Goal: Task Accomplishment & Management: Complete application form

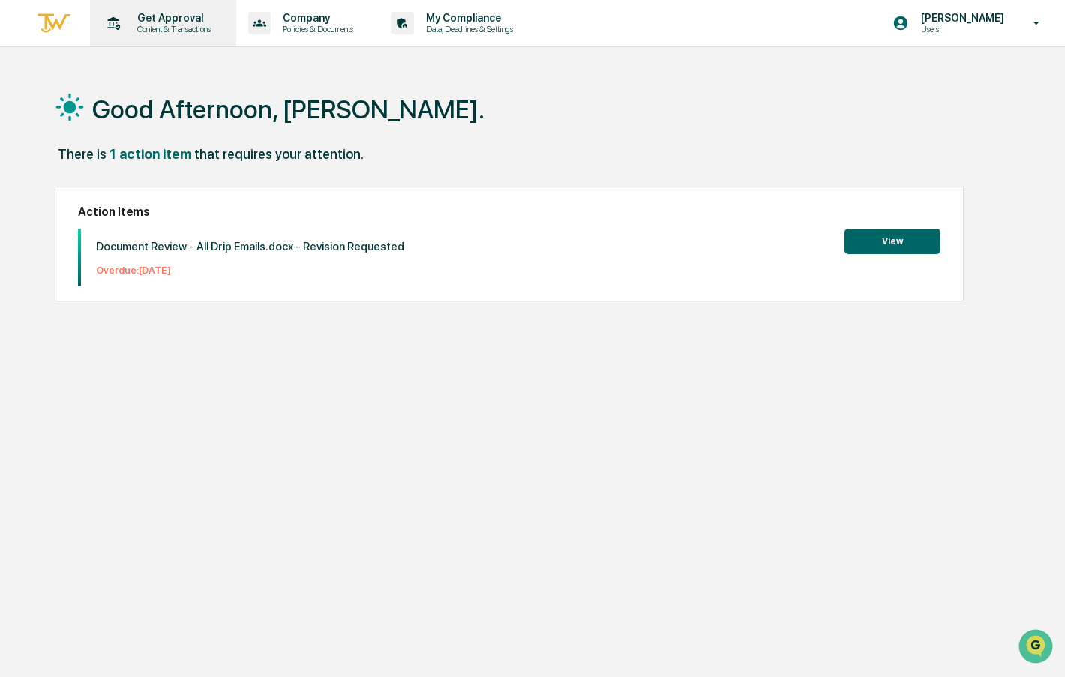
click at [159, 27] on p "Content & Transactions" at bounding box center [171, 29] width 93 height 10
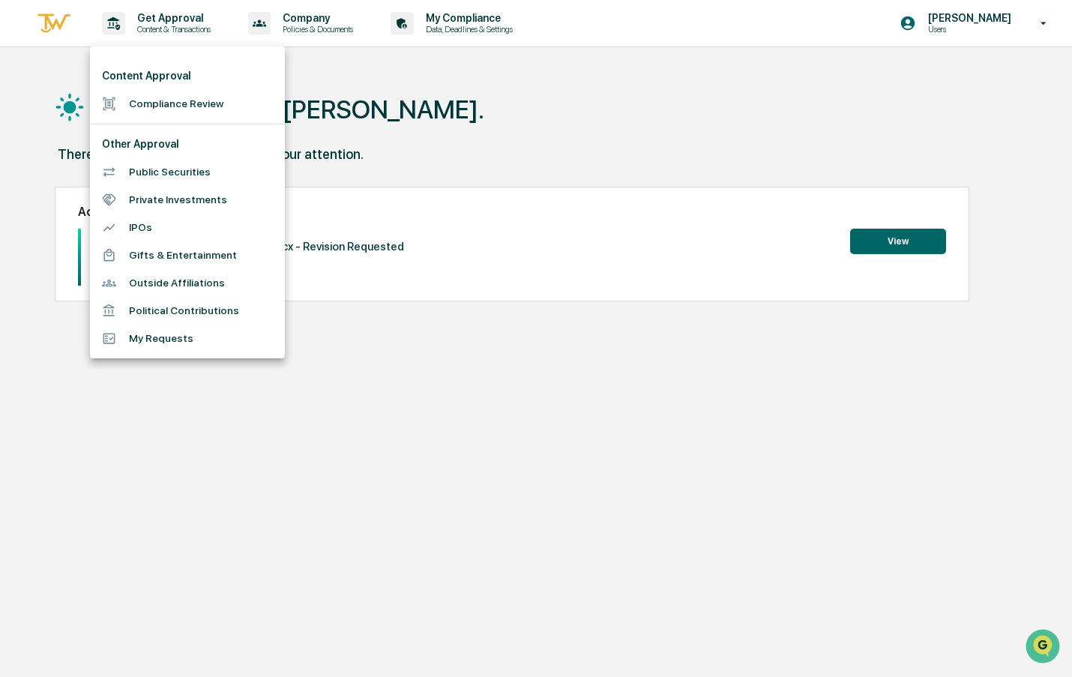
click at [216, 103] on li "Compliance Review" at bounding box center [187, 104] width 195 height 28
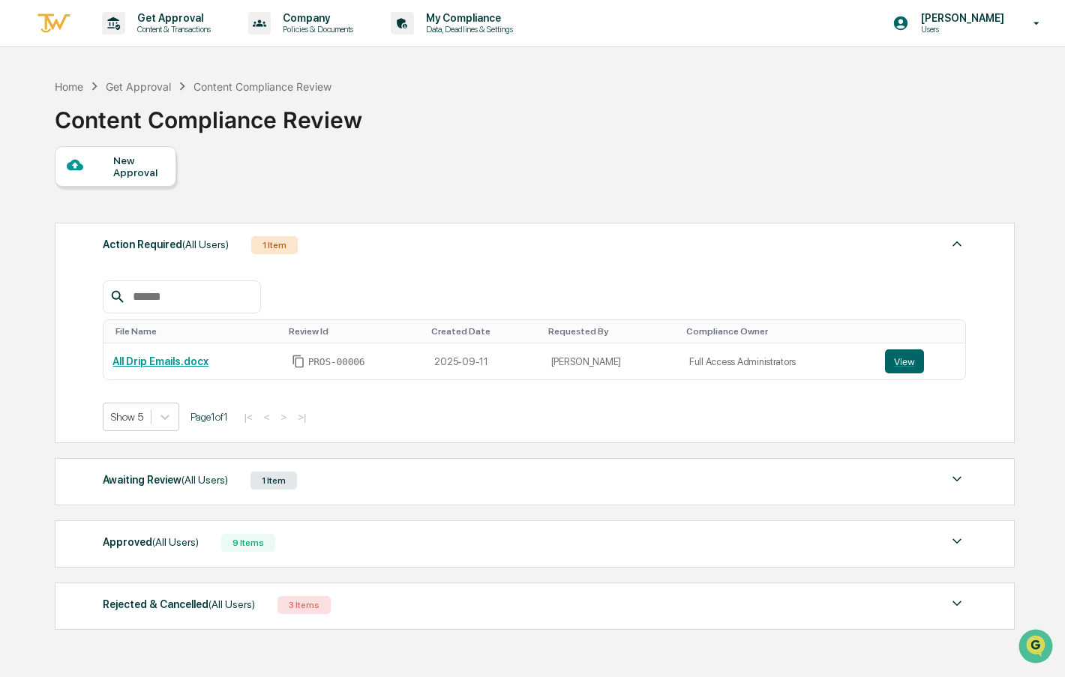
click at [150, 157] on div "New Approval" at bounding box center [138, 166] width 50 height 24
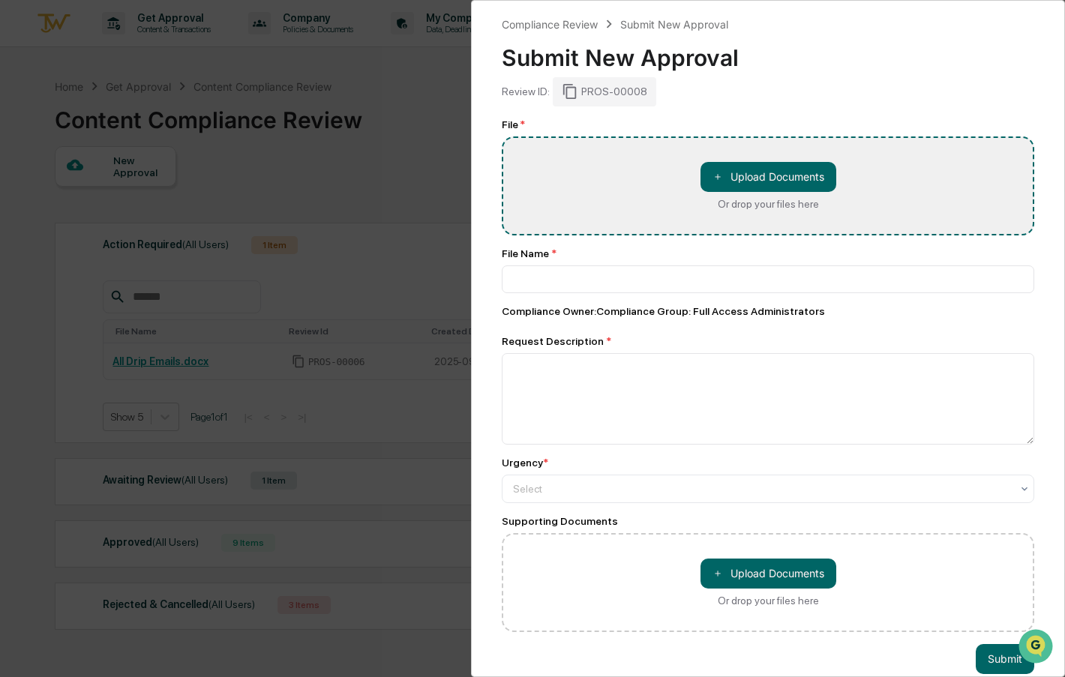
type input "**********"
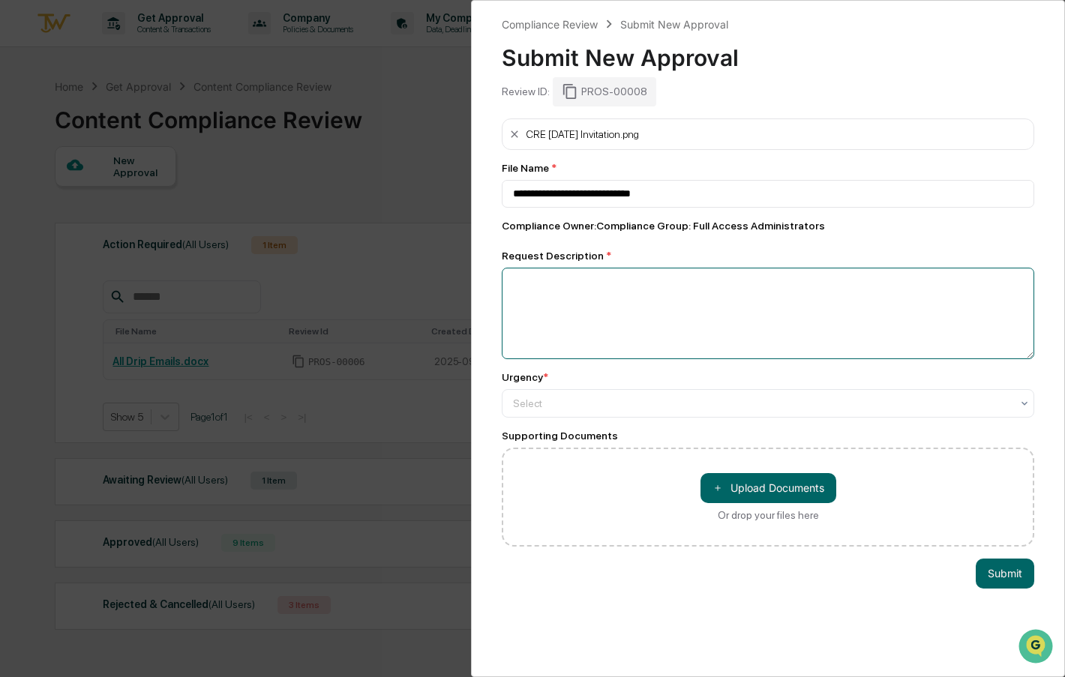
click at [727, 323] on textarea at bounding box center [768, 313] width 532 height 91
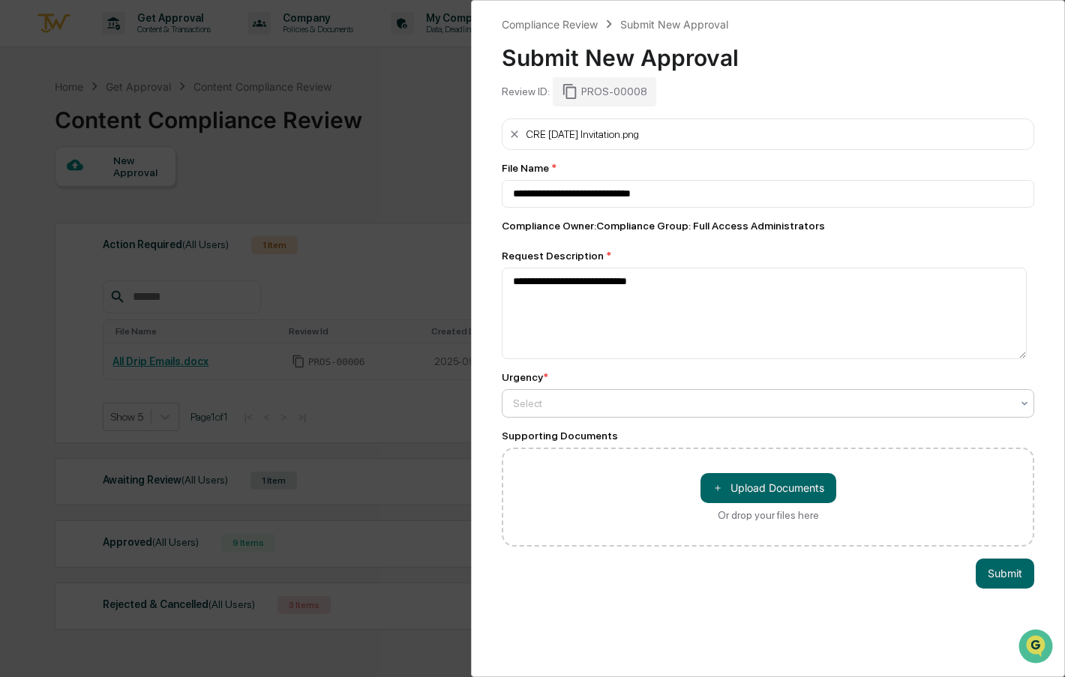
click at [584, 397] on div at bounding box center [762, 403] width 498 height 15
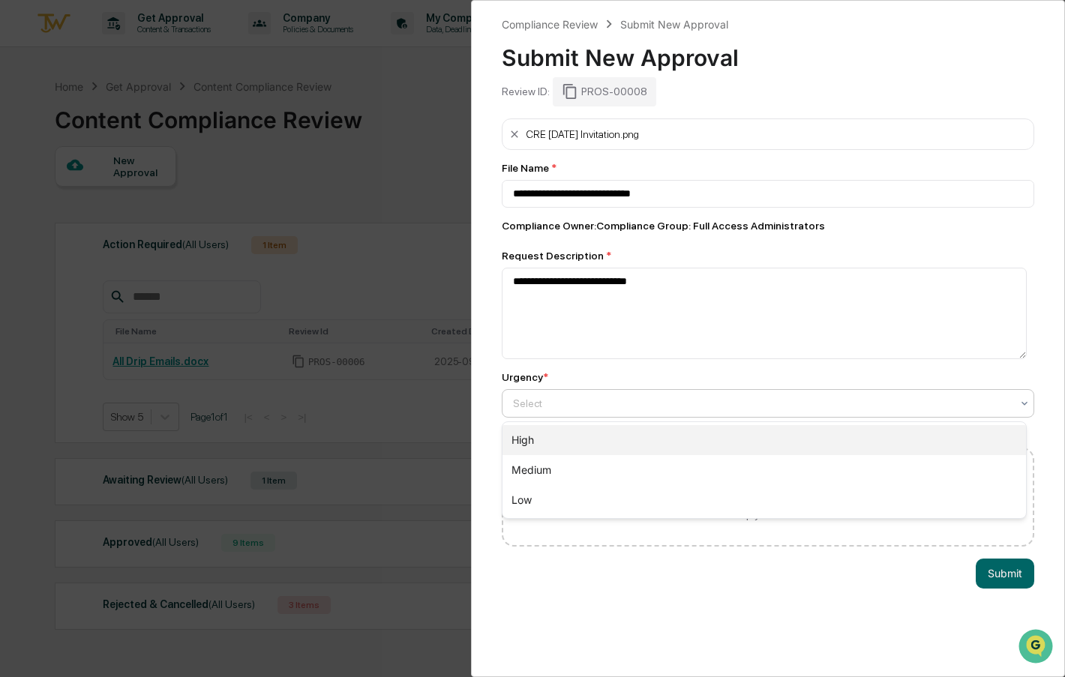
click at [568, 430] on div "High" at bounding box center [763, 440] width 523 height 30
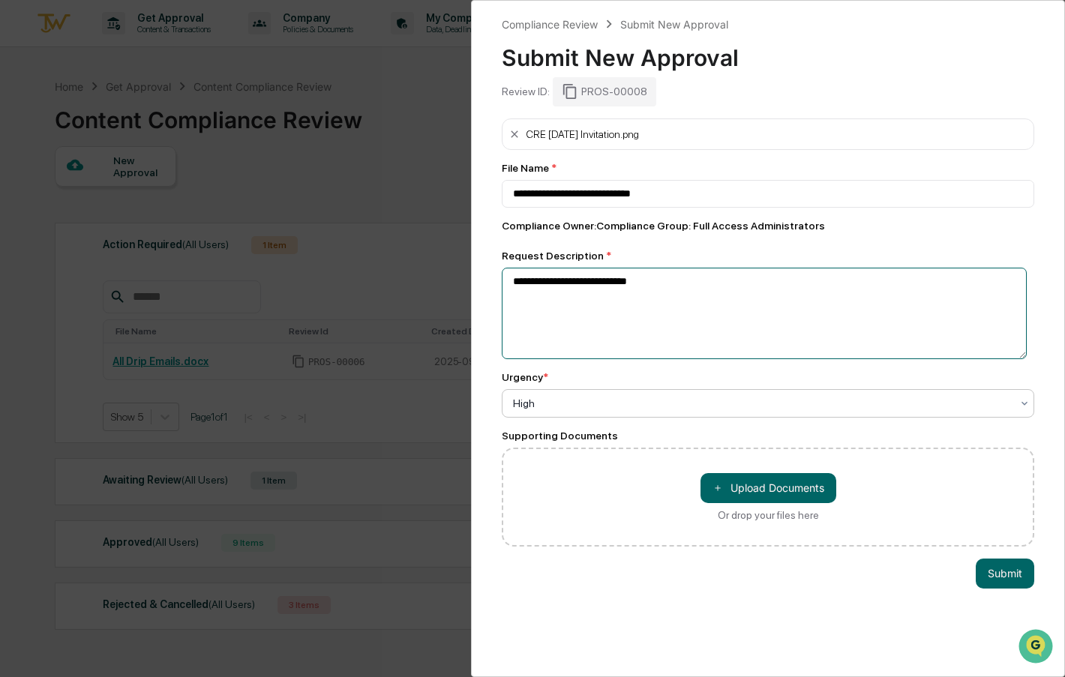
click at [687, 282] on textarea "**********" at bounding box center [764, 313] width 525 height 91
type textarea "**********"
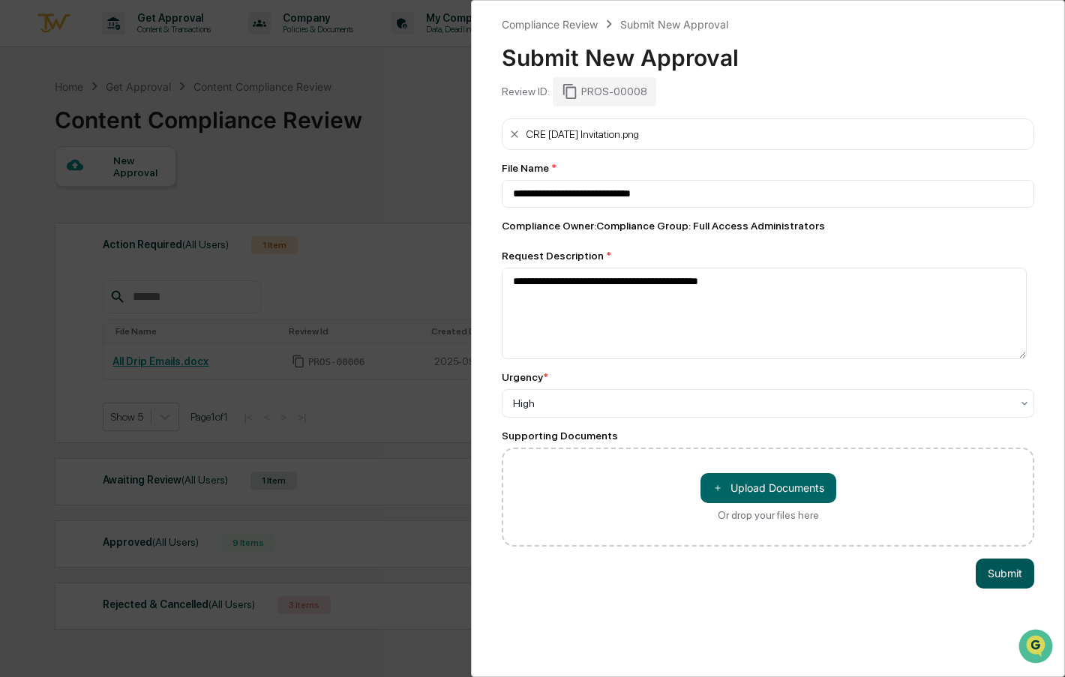
click at [977, 578] on button "Submit" at bounding box center [1004, 574] width 58 height 30
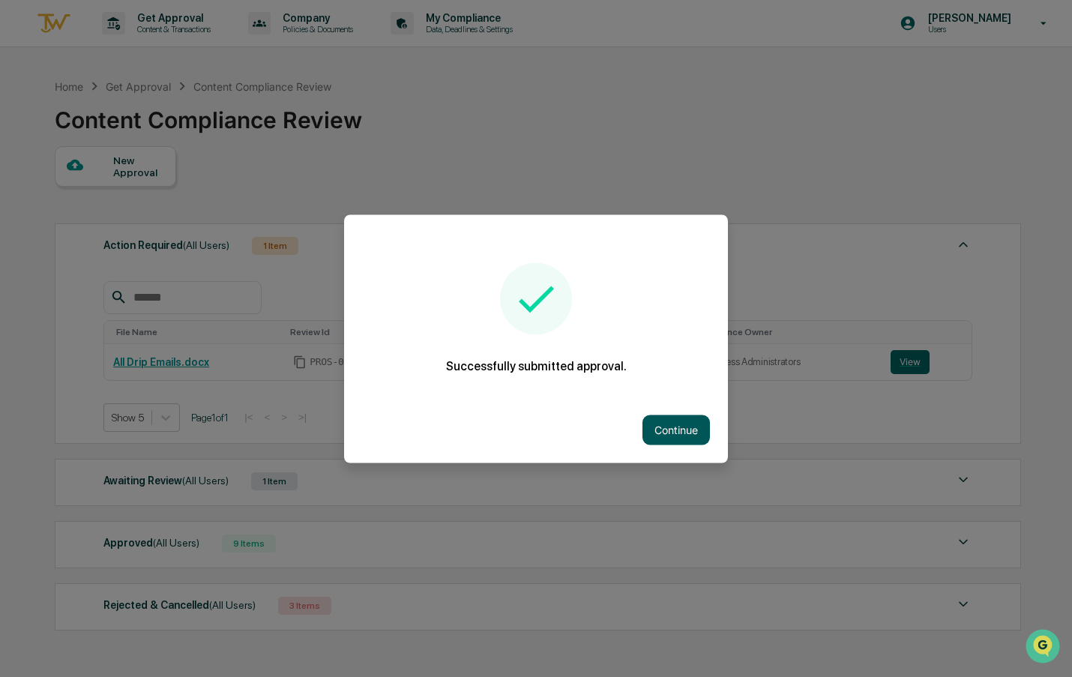
click at [669, 439] on button "Continue" at bounding box center [675, 430] width 67 height 30
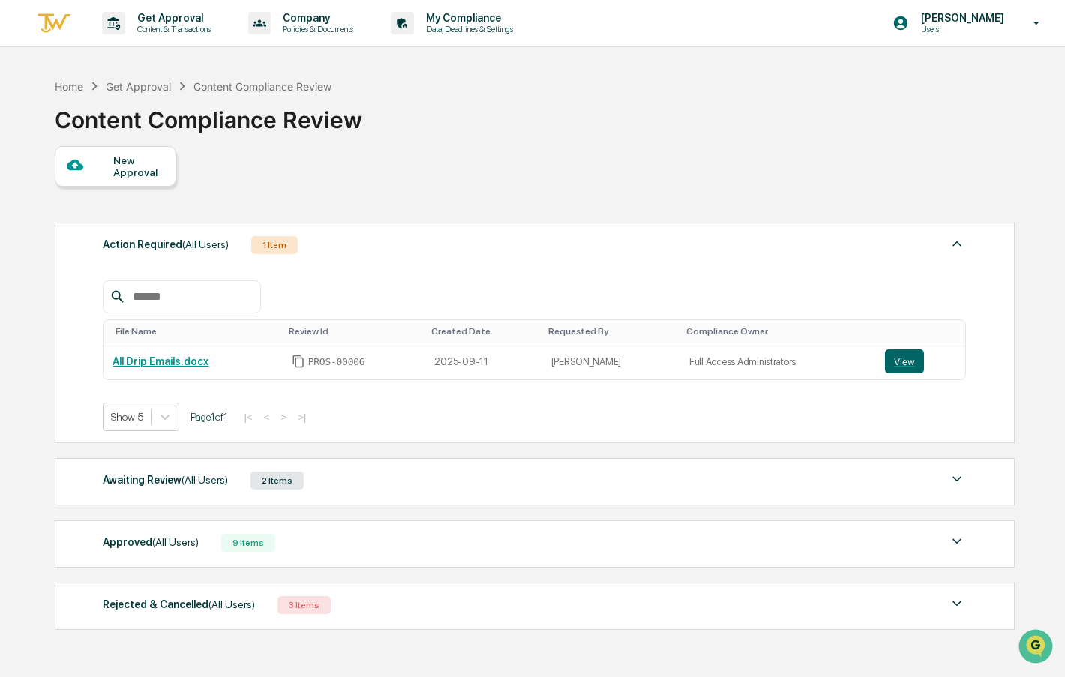
click at [147, 485] on div "Awaiting Review (All Users)" at bounding box center [165, 479] width 125 height 19
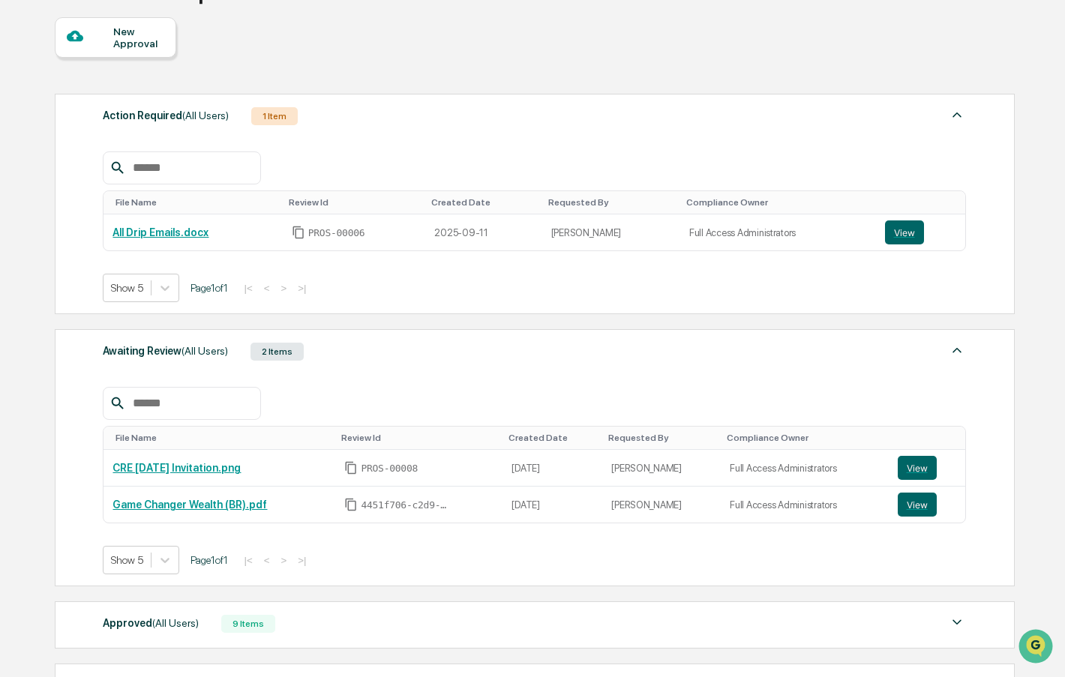
scroll to position [150, 0]
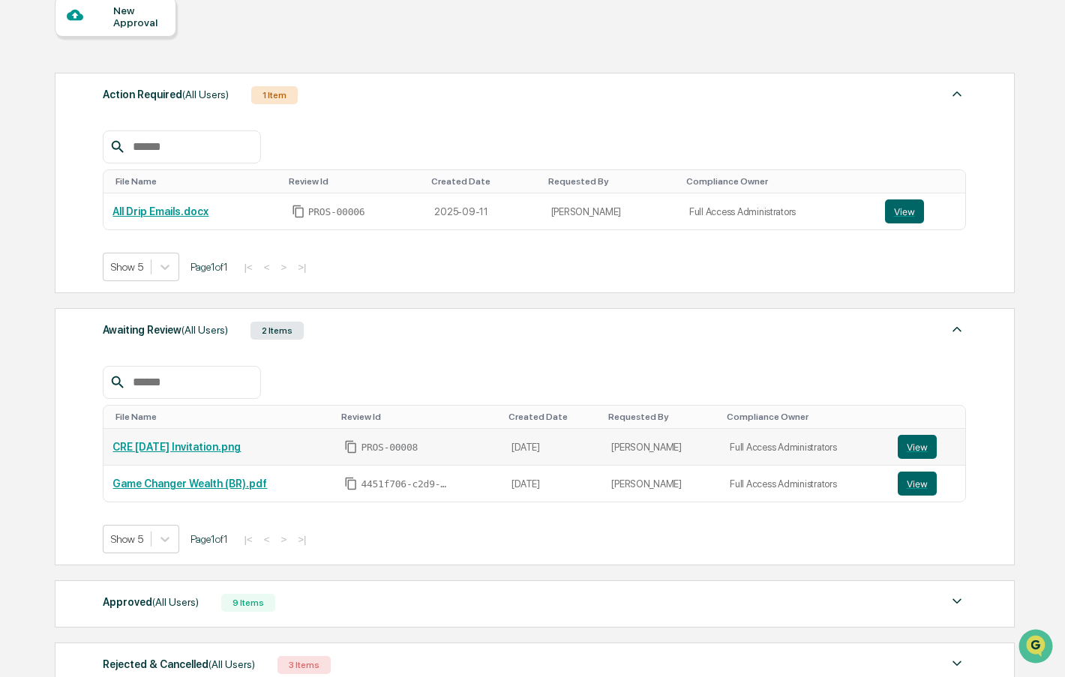
click at [221, 446] on link "CRE [DATE] Invitation.png" at bounding box center [176, 447] width 128 height 12
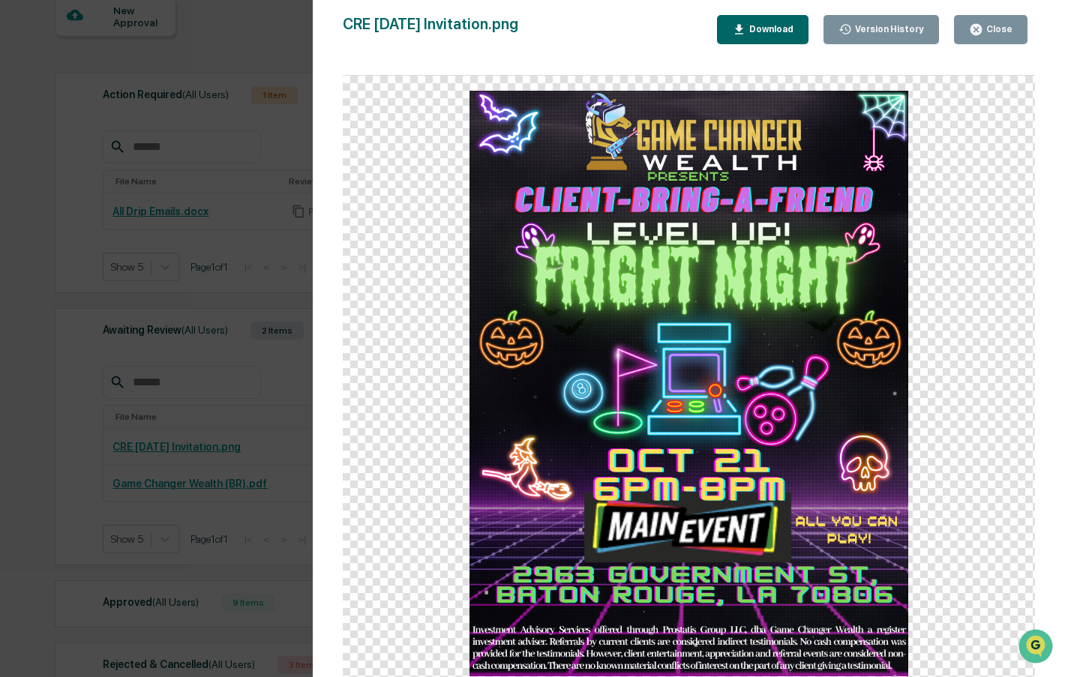
click at [999, 35] on div "Close" at bounding box center [990, 29] width 43 height 14
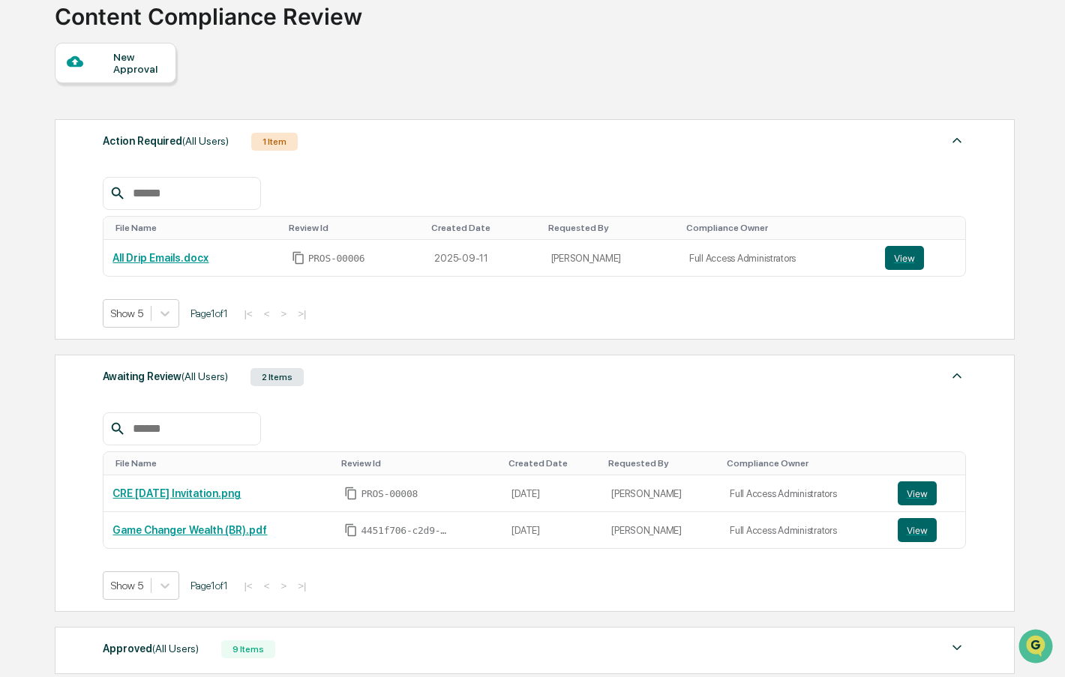
scroll to position [0, 0]
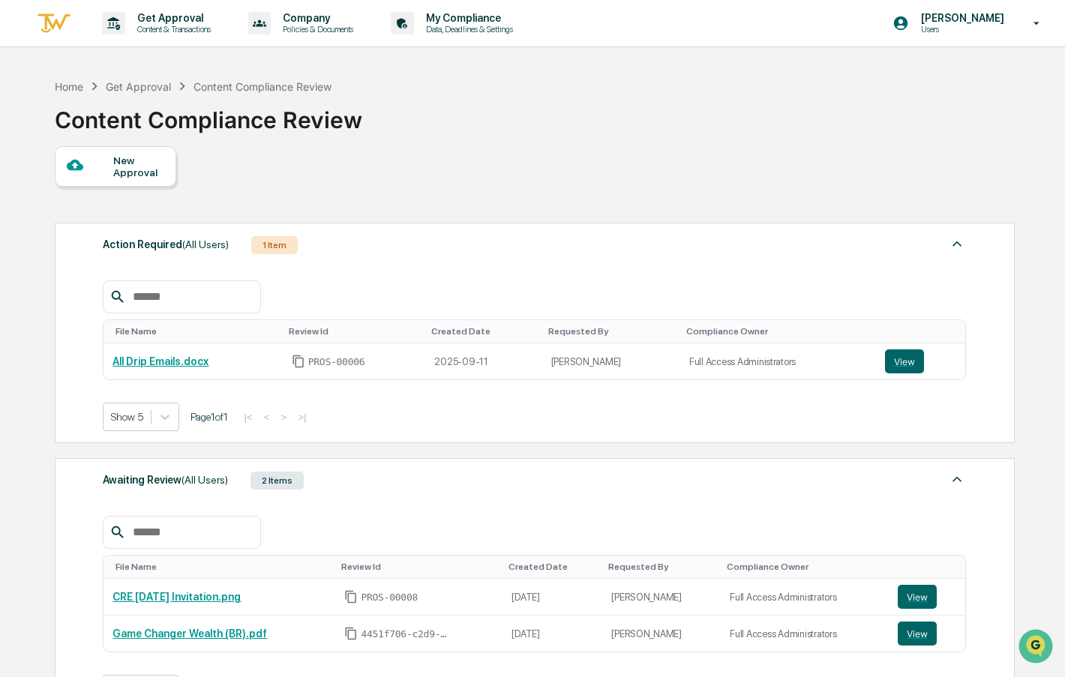
click at [111, 167] on div at bounding box center [90, 166] width 47 height 19
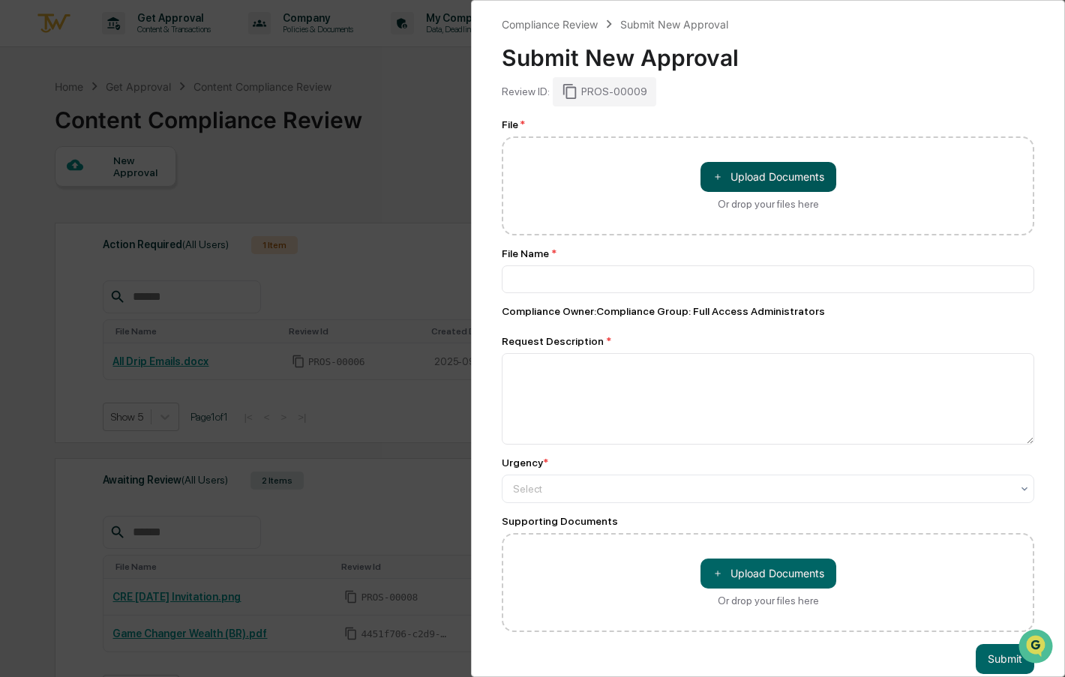
click at [787, 181] on button "＋ Upload Documents" at bounding box center [768, 177] width 136 height 30
type input "**********"
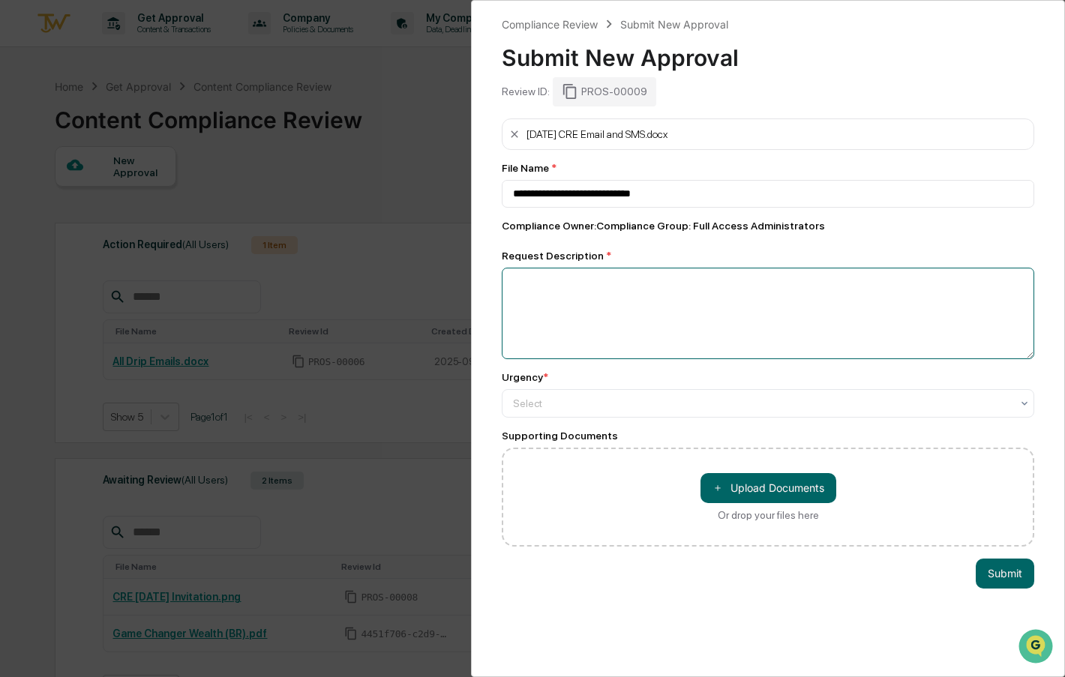
click at [620, 303] on textarea at bounding box center [768, 313] width 532 height 91
type textarea "*"
type textarea "**********"
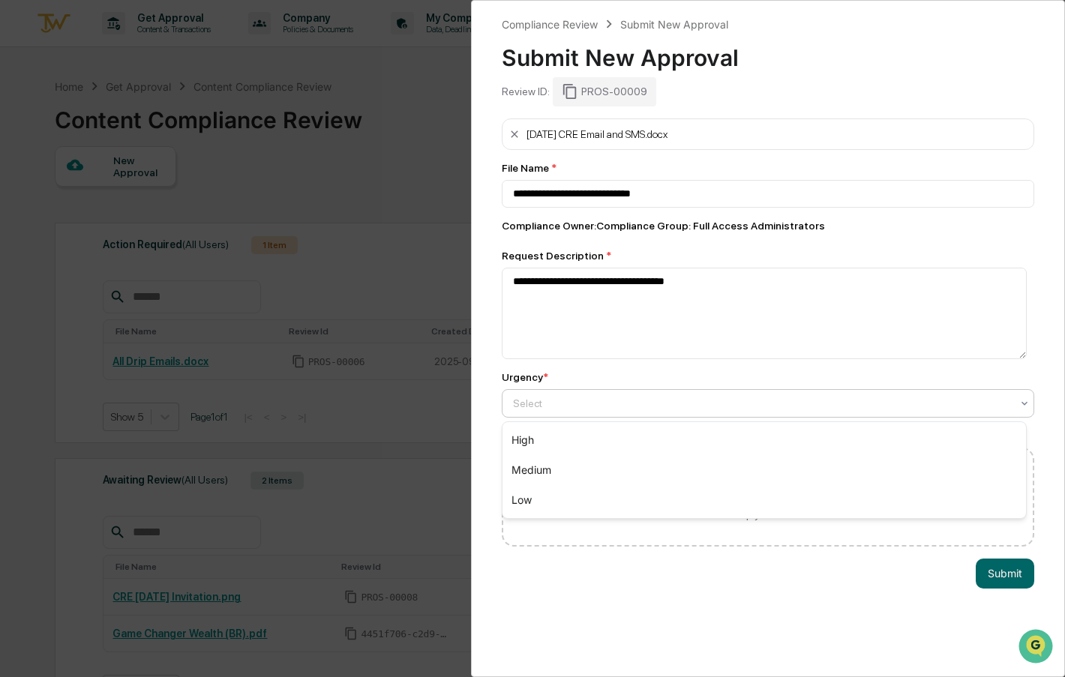
click at [579, 407] on div at bounding box center [762, 403] width 498 height 15
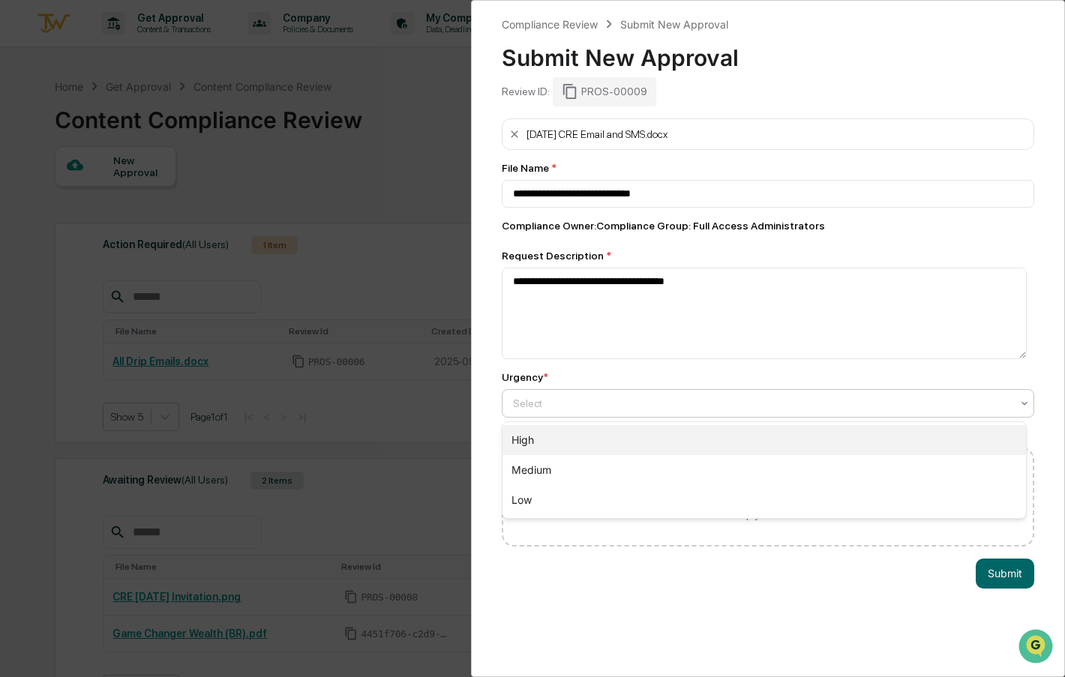
click at [568, 435] on div "High" at bounding box center [763, 440] width 523 height 30
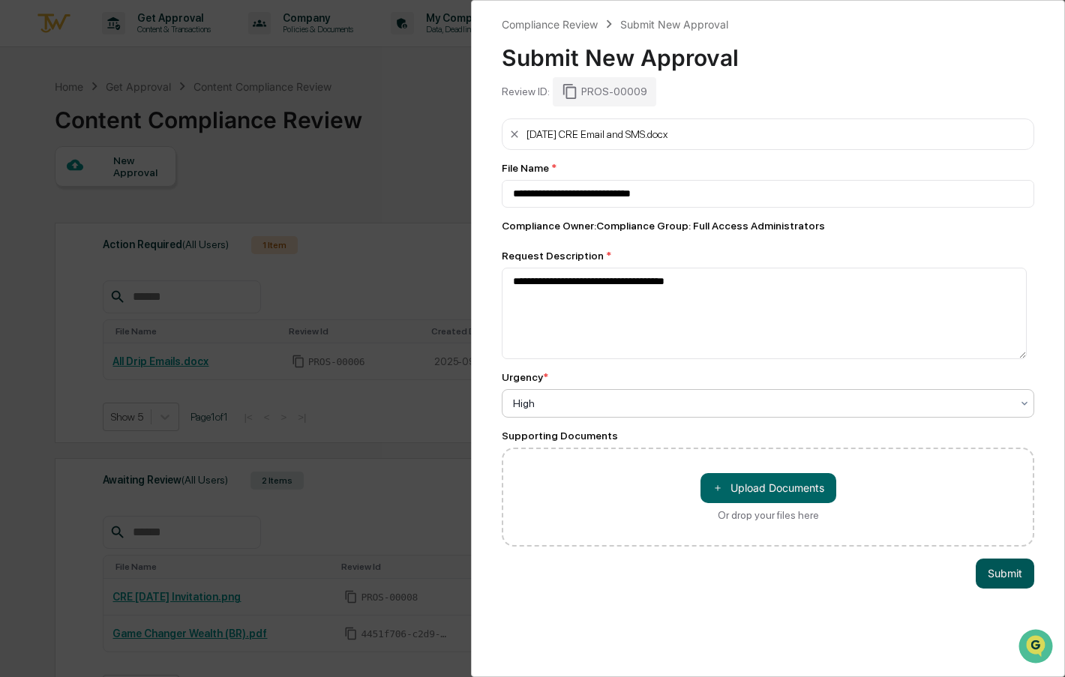
click at [981, 571] on button "Submit" at bounding box center [1004, 574] width 58 height 30
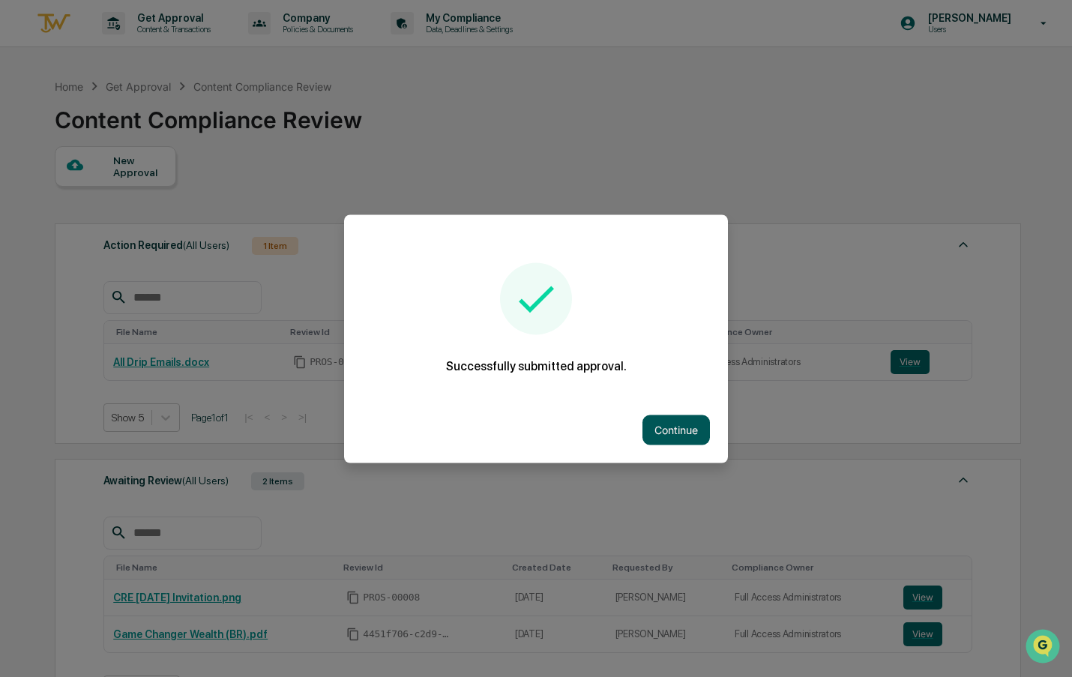
click at [673, 424] on button "Continue" at bounding box center [675, 430] width 67 height 30
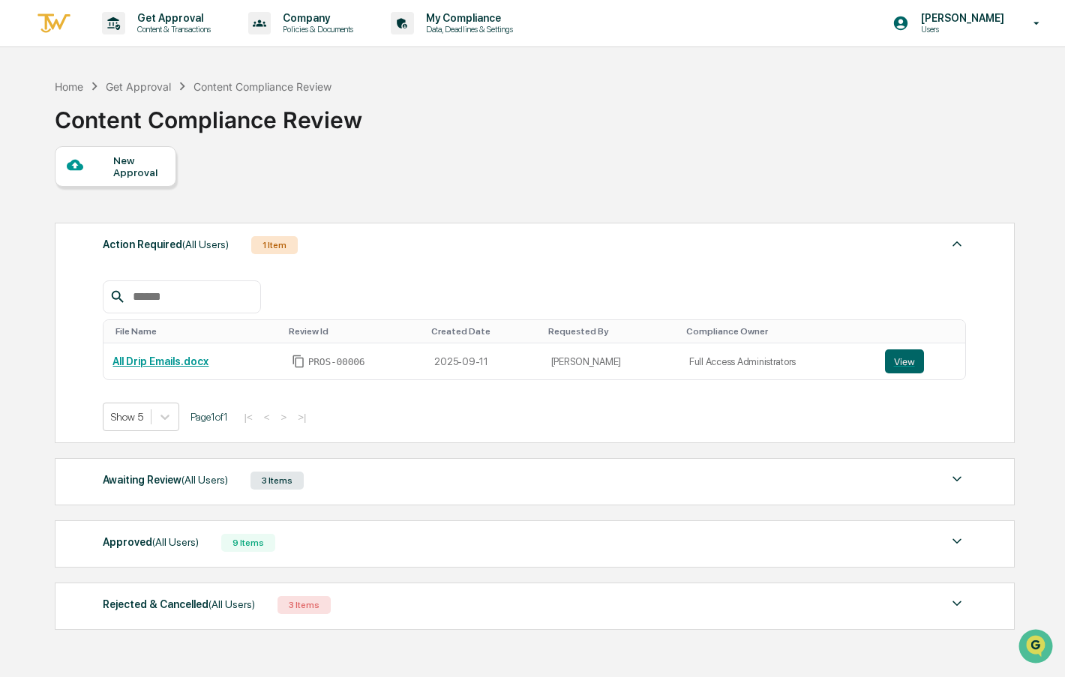
click at [301, 559] on div "Approved (All Users) 9 Items File Name Review Id Created Date Requested By Comp…" at bounding box center [535, 543] width 960 height 47
click at [160, 475] on div "Awaiting Review (All Users)" at bounding box center [165, 479] width 125 height 19
